Goal: Information Seeking & Learning: Check status

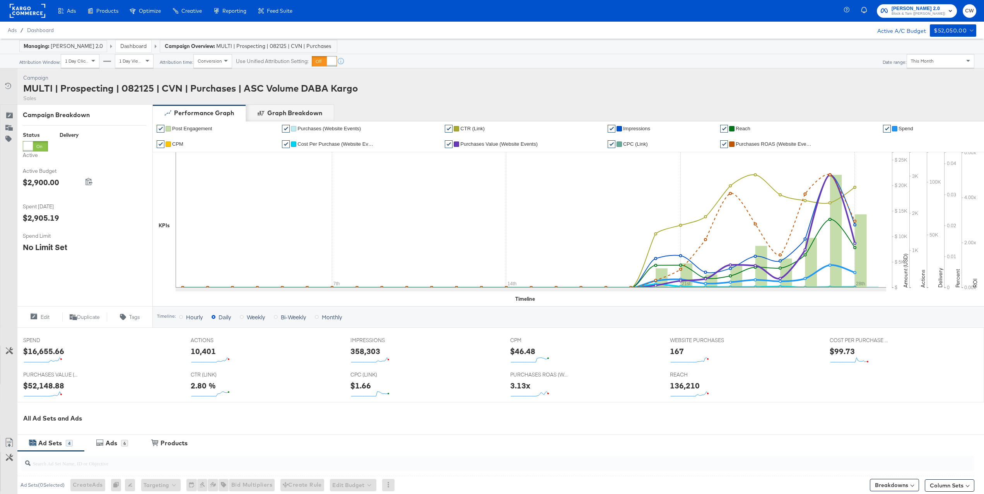
click at [27, 9] on rect at bounding box center [28, 11] width 36 height 14
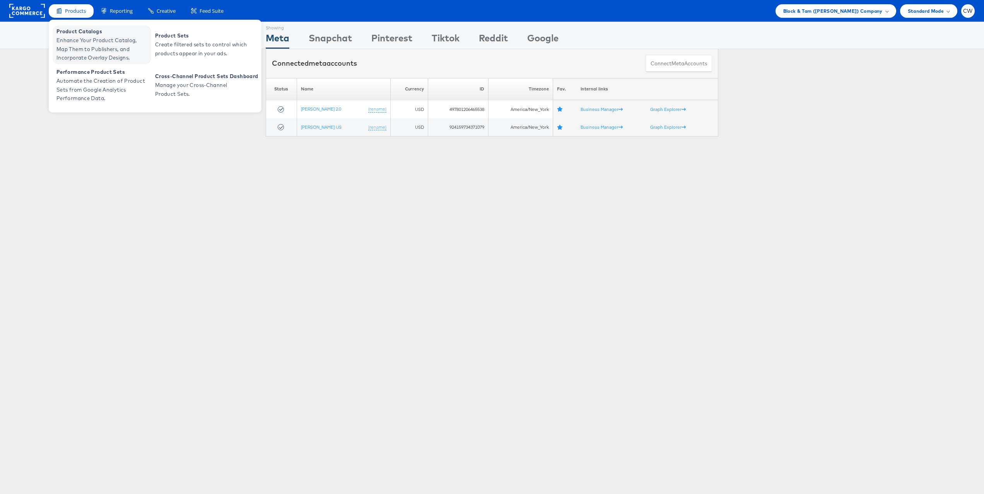
click at [94, 47] on span "Enhance Your Product Catalog, Map Them to Publishers, and Incorporate Overlay D…" at bounding box center [102, 49] width 93 height 26
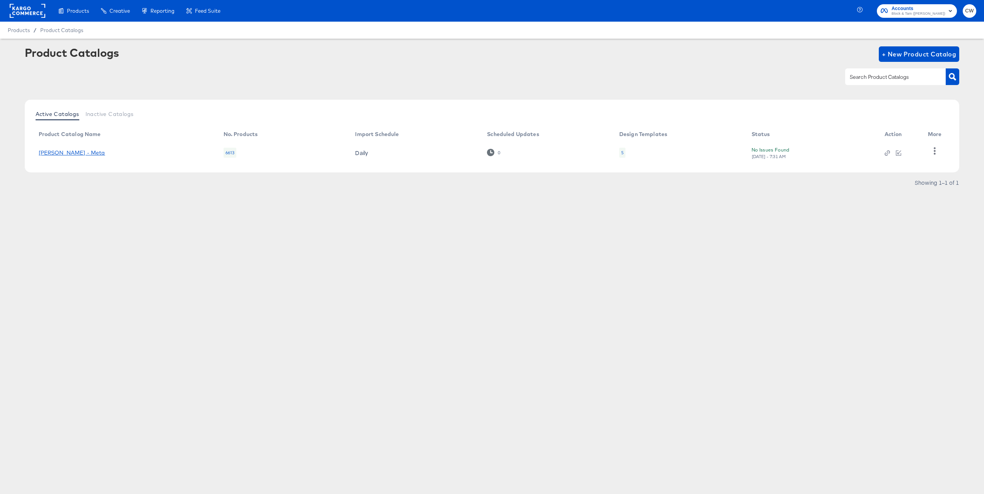
click at [79, 154] on link "Veronica Beard - Meta" at bounding box center [72, 153] width 67 height 6
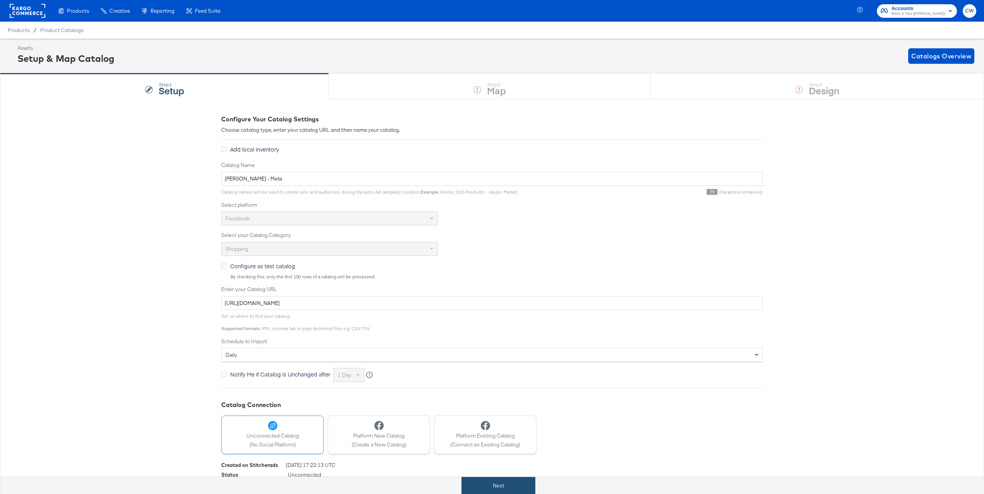
click at [508, 484] on button "Next" at bounding box center [498, 485] width 74 height 17
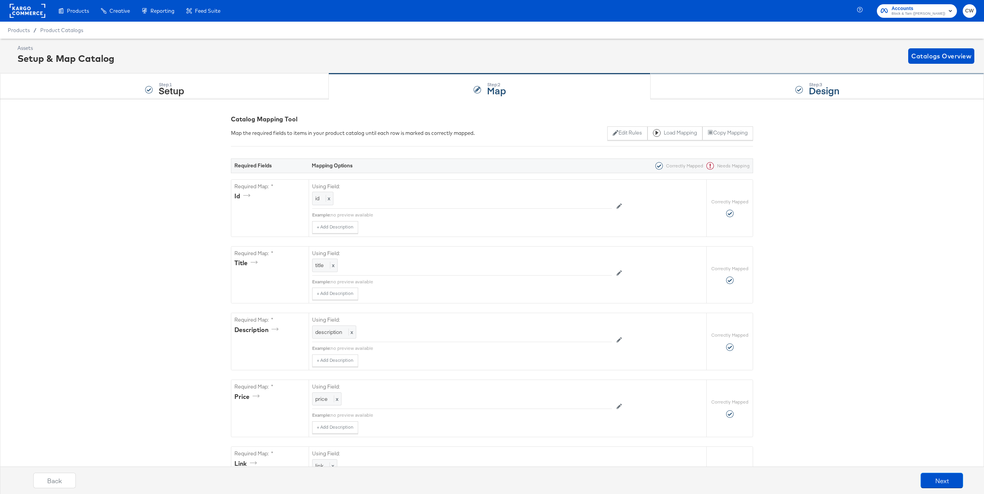
click at [694, 82] on div "Step: 3 Design" at bounding box center [816, 87] width 333 height 26
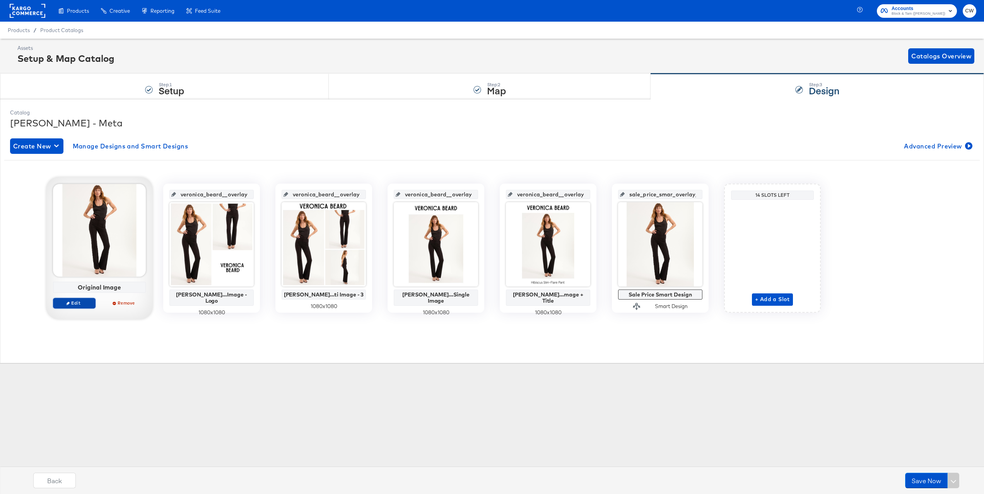
click at [85, 307] on button "Edit" at bounding box center [74, 303] width 43 height 11
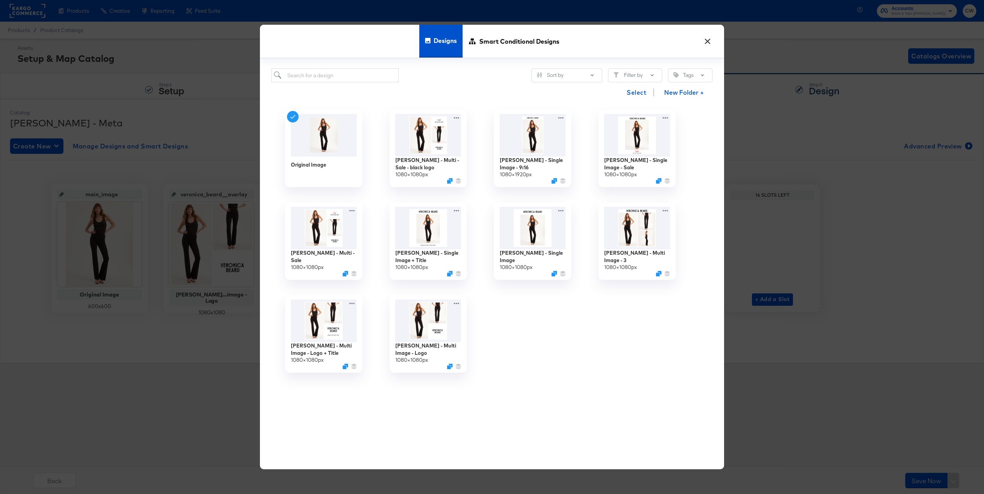
click at [705, 40] on button "×" at bounding box center [707, 39] width 14 height 14
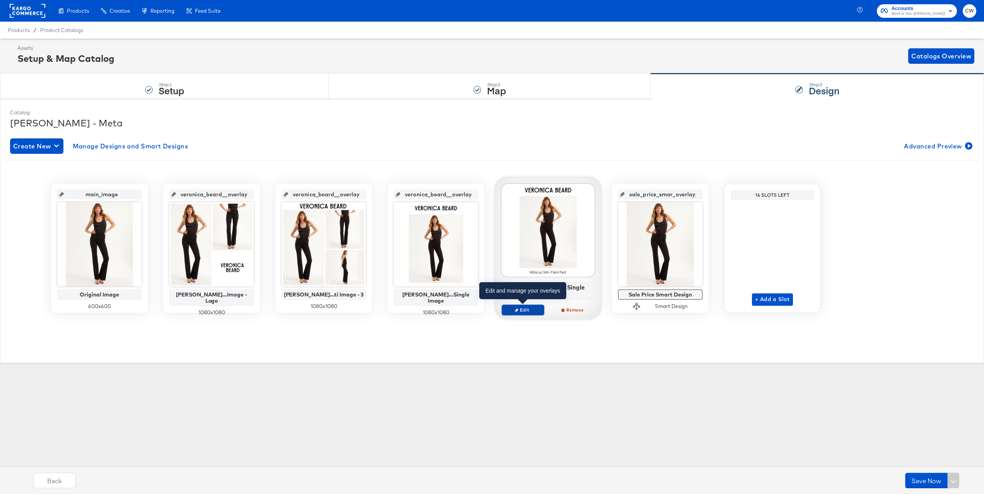
click at [521, 309] on span "Edit" at bounding box center [523, 310] width 36 height 6
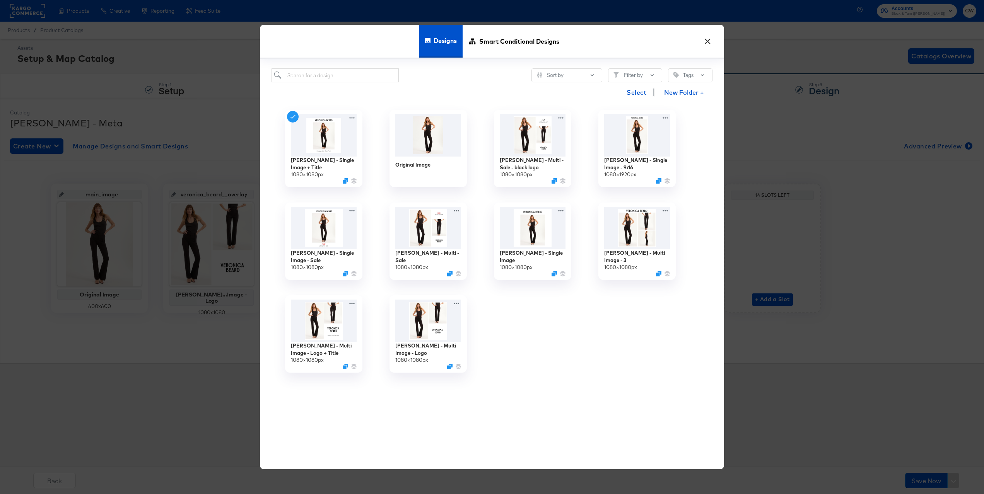
click at [706, 41] on button "×" at bounding box center [707, 39] width 14 height 14
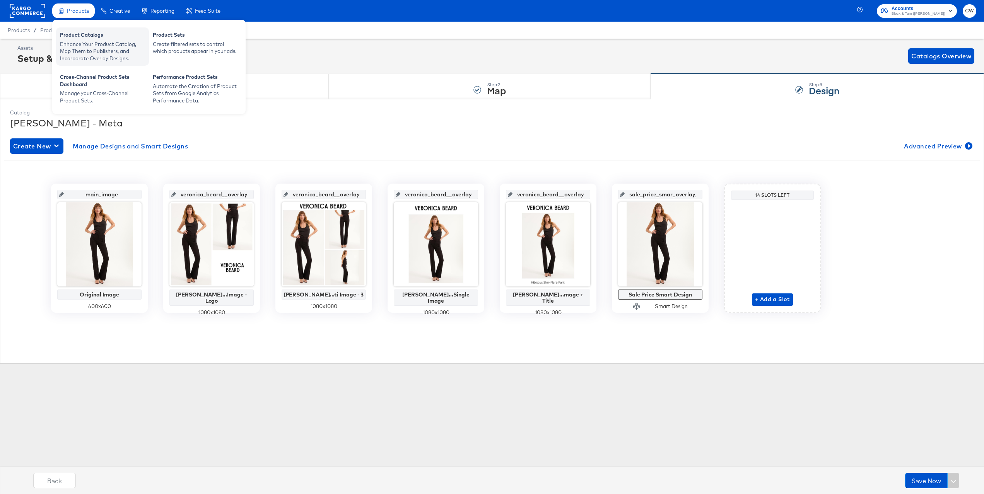
click at [88, 44] on div "Enhance Your Product Catalog, Map Them to Publishers, and Incorporate Overlay D…" at bounding box center [102, 52] width 85 height 22
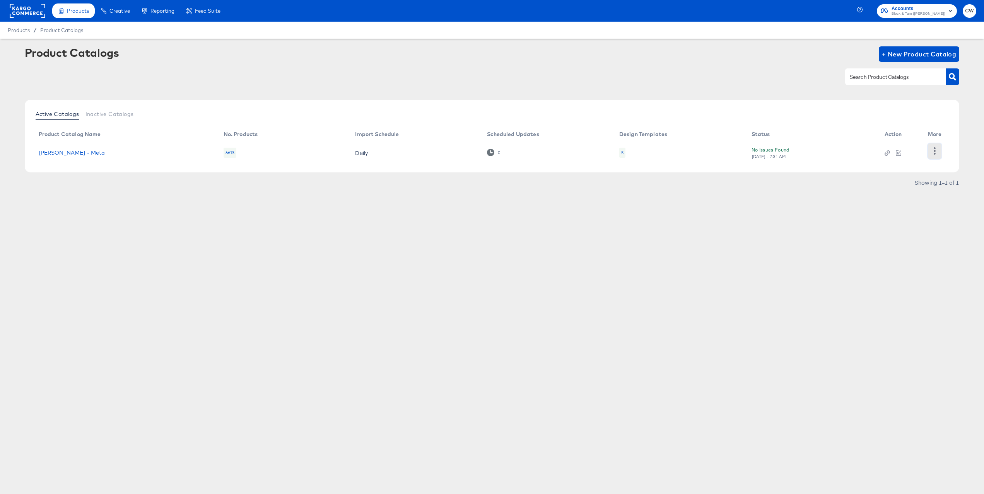
click at [937, 153] on icon "button" at bounding box center [934, 150] width 7 height 7
click at [906, 138] on div "Changelog" at bounding box center [902, 138] width 77 height 12
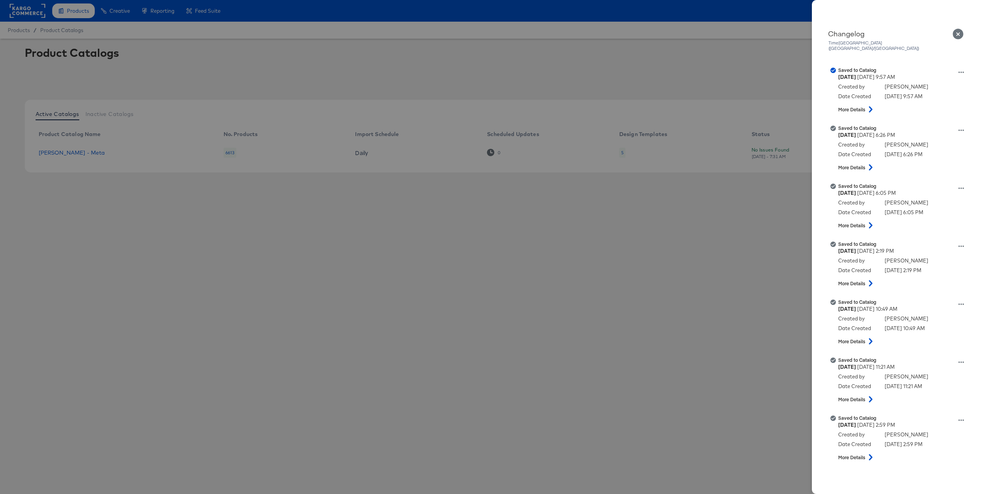
click at [788, 214] on div at bounding box center [492, 247] width 984 height 494
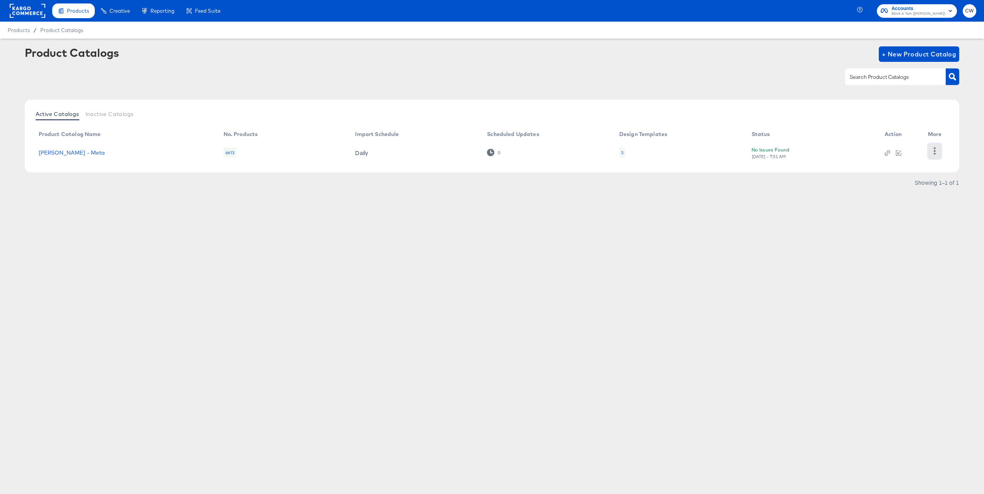
click at [939, 154] on button "button" at bounding box center [935, 150] width 14 height 15
click at [907, 153] on div "HUD Checks (Internal)" at bounding box center [902, 151] width 77 height 12
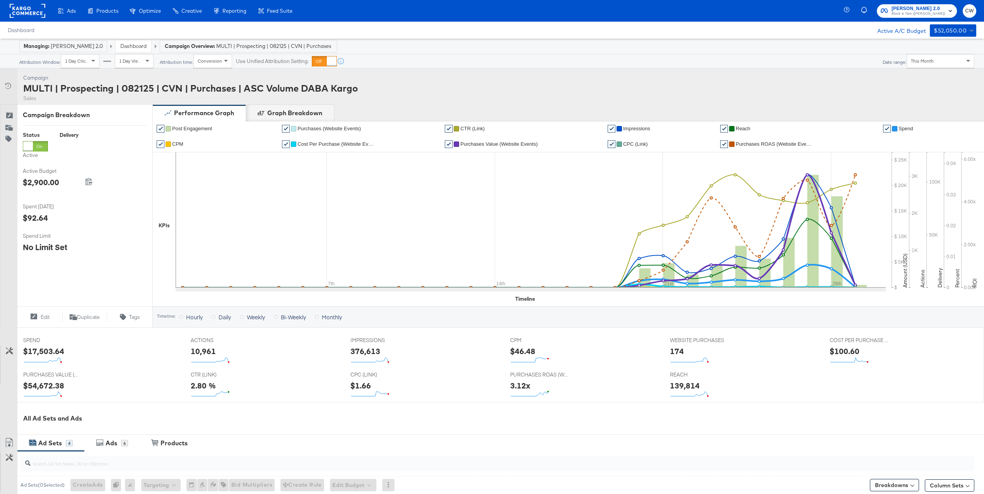
click at [925, 61] on span "This Month" at bounding box center [922, 61] width 23 height 6
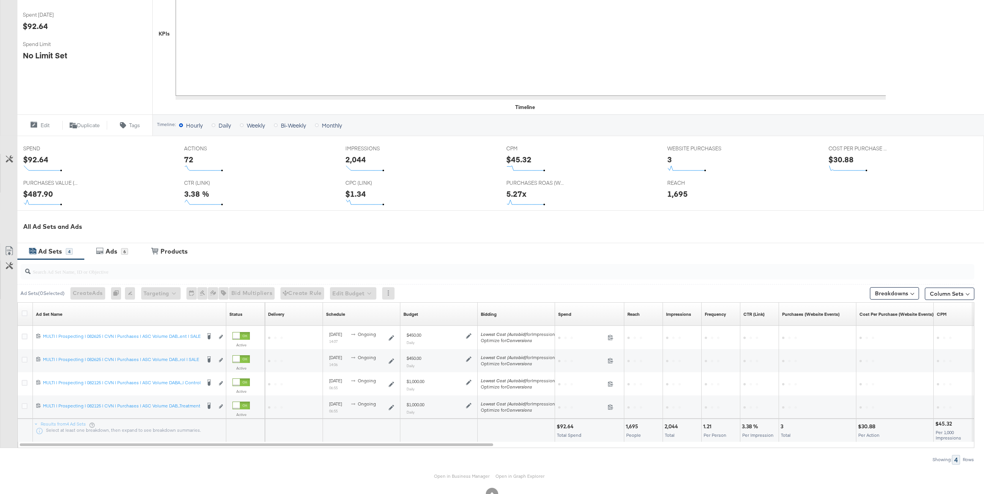
scroll to position [216, 0]
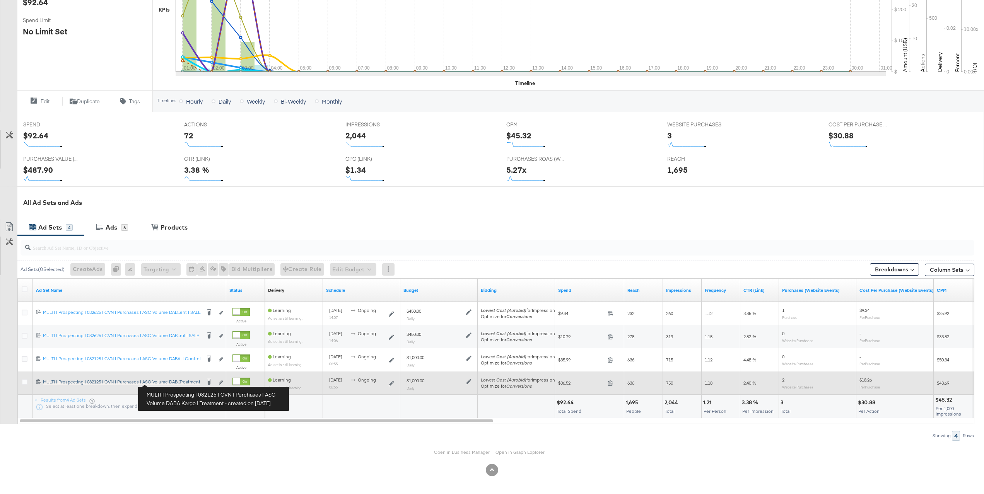
click at [167, 384] on div "MULTI | Prospecting | 082125 | CVN | Purchases | ASC Volume DABA Kargo | Treatm…" at bounding box center [122, 382] width 158 height 6
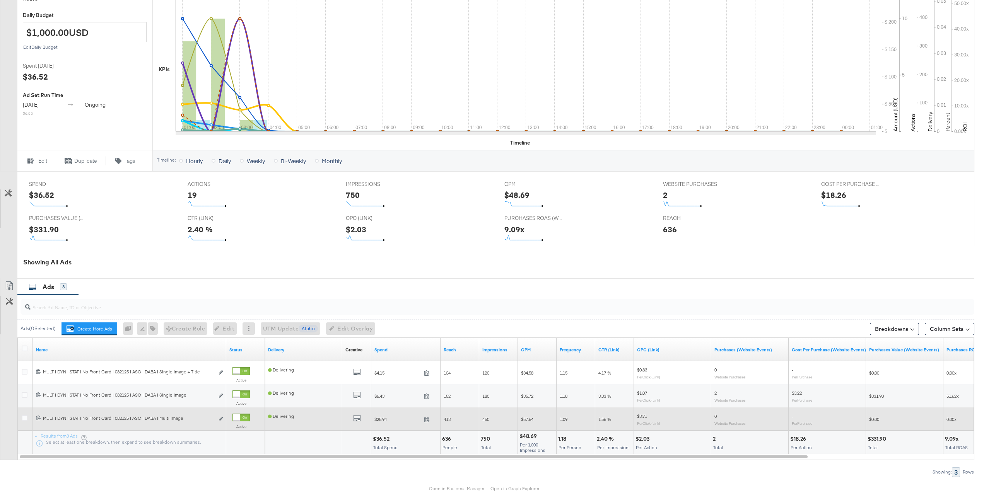
scroll to position [231, 0]
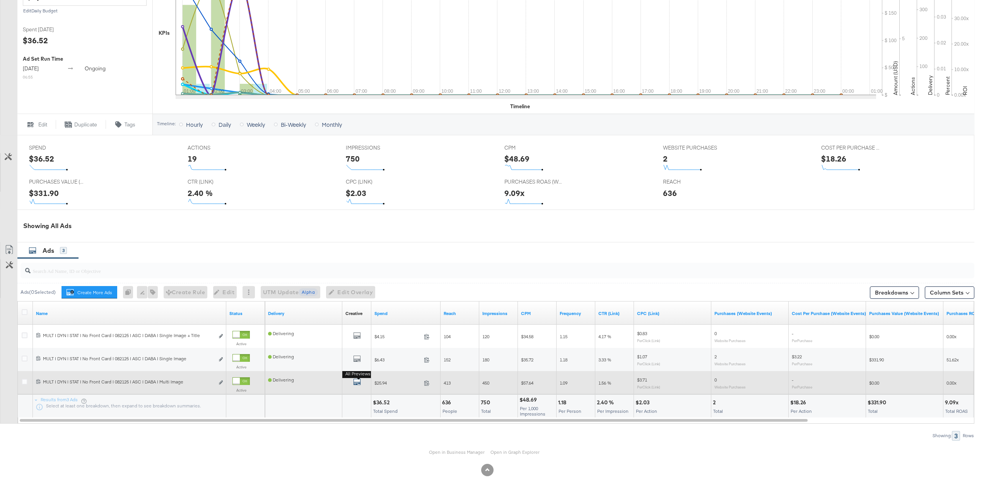
click at [358, 380] on icon "default" at bounding box center [357, 382] width 8 height 8
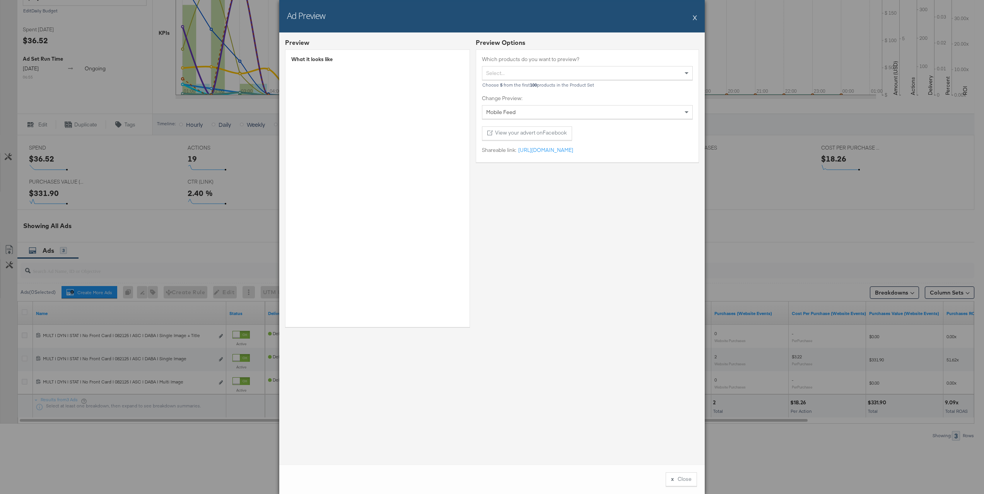
click at [697, 19] on div "Ad Preview X" at bounding box center [491, 16] width 425 height 32
click at [694, 19] on button "X" at bounding box center [694, 17] width 4 height 15
